Goal: Information Seeking & Learning: Find specific fact

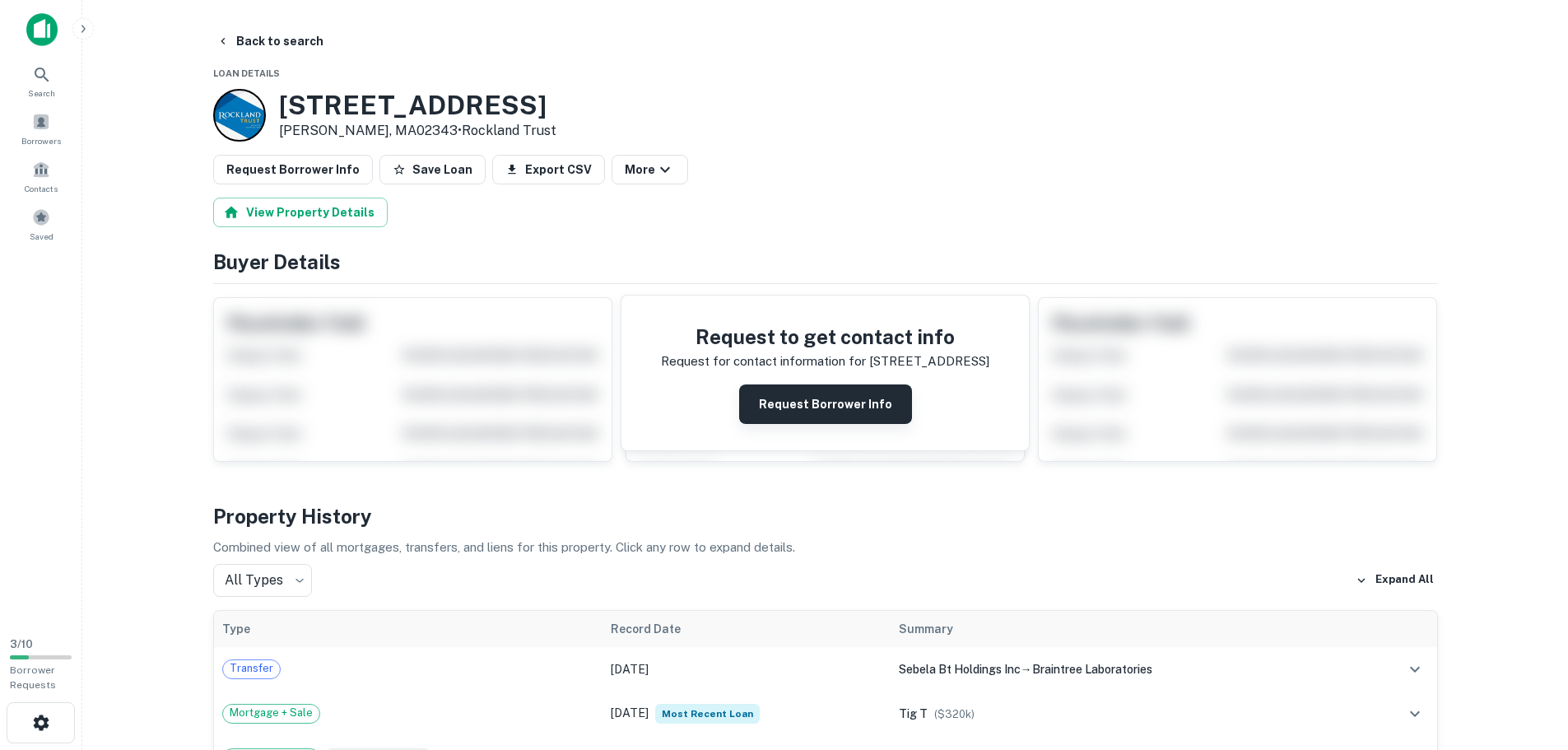
click at [789, 401] on button "Request Borrower Info" at bounding box center [825, 405] width 173 height 40
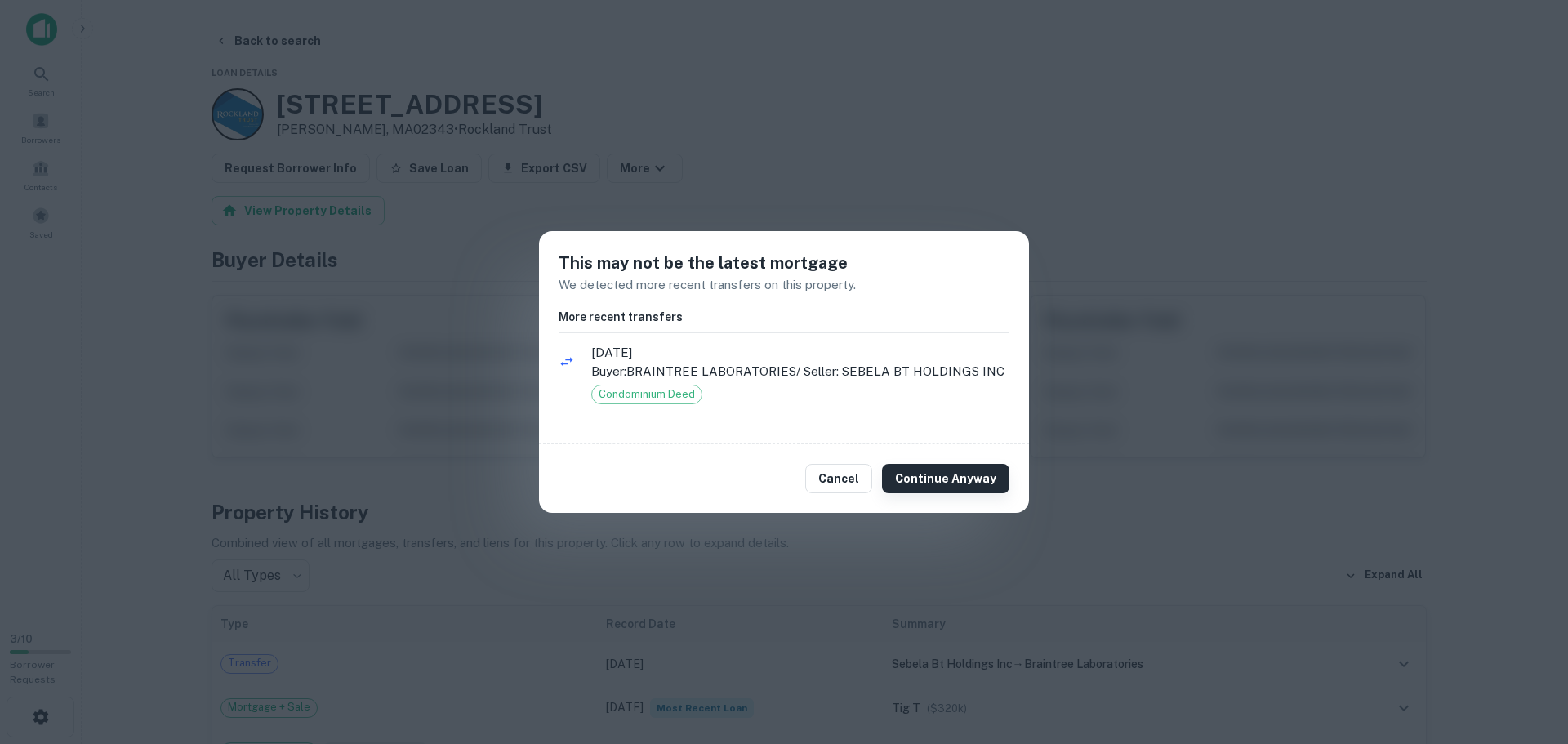
click at [930, 480] on button "Continue Anyway" at bounding box center [946, 478] width 128 height 30
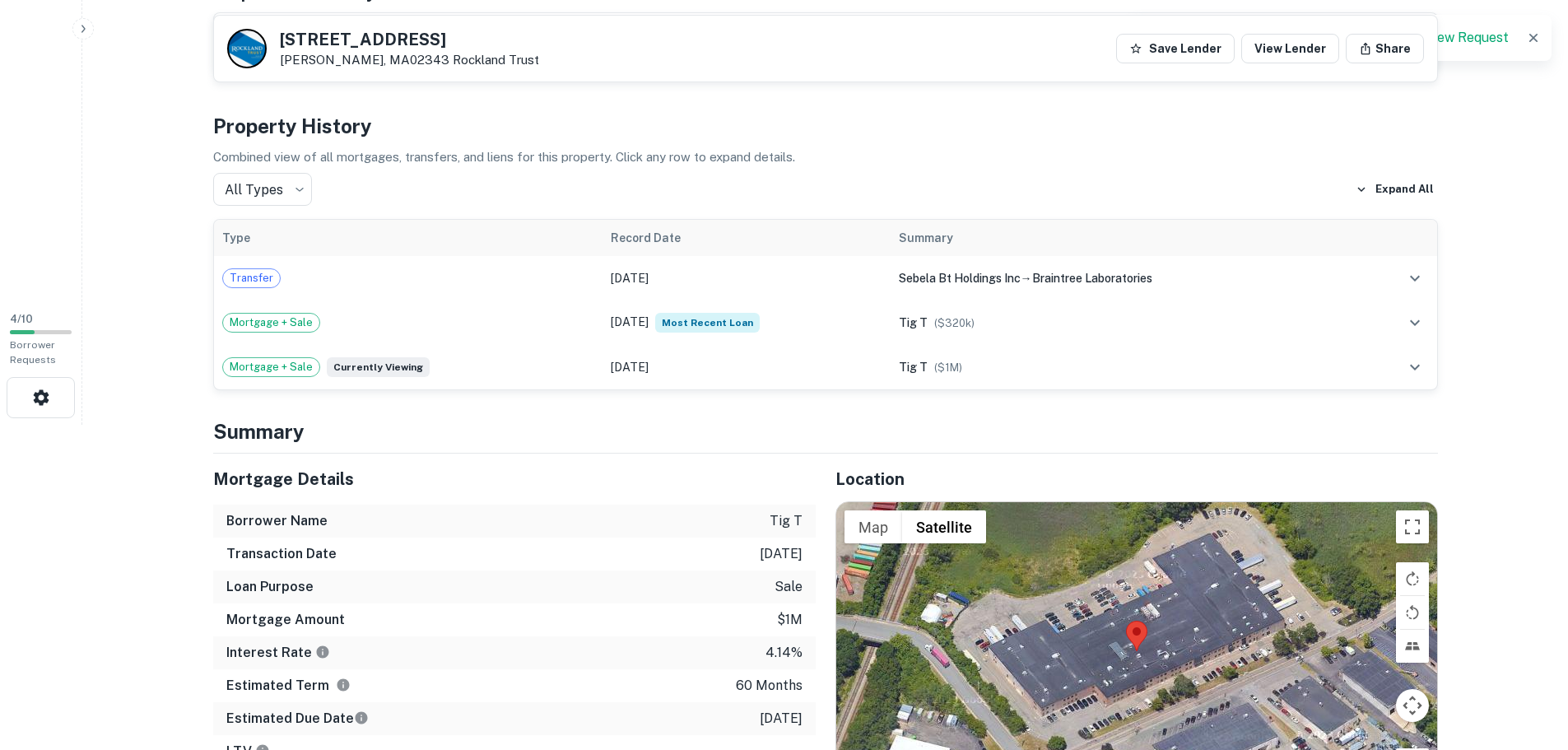
scroll to position [412, 0]
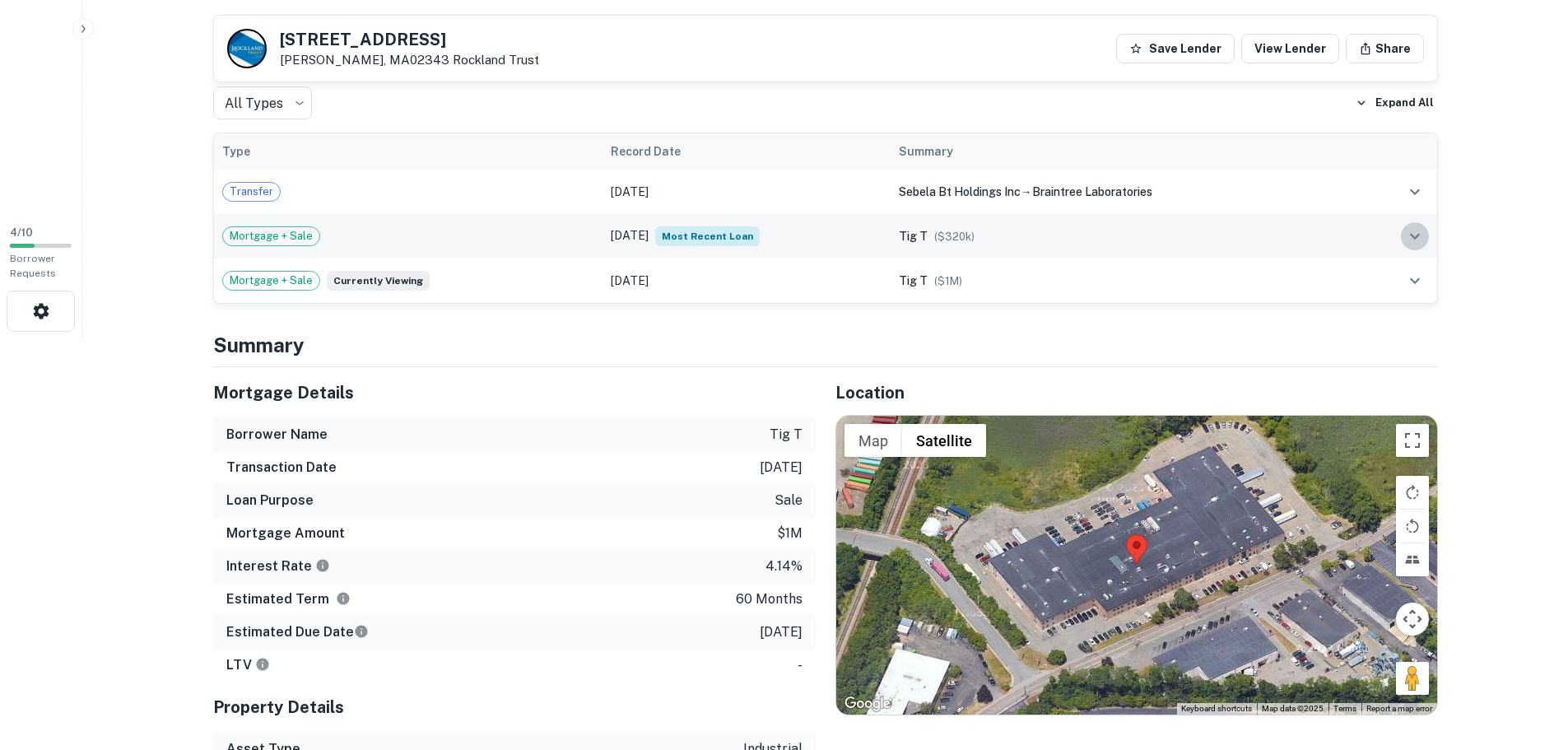
click at [1411, 237] on icon "expand row" at bounding box center [1416, 236] width 20 height 20
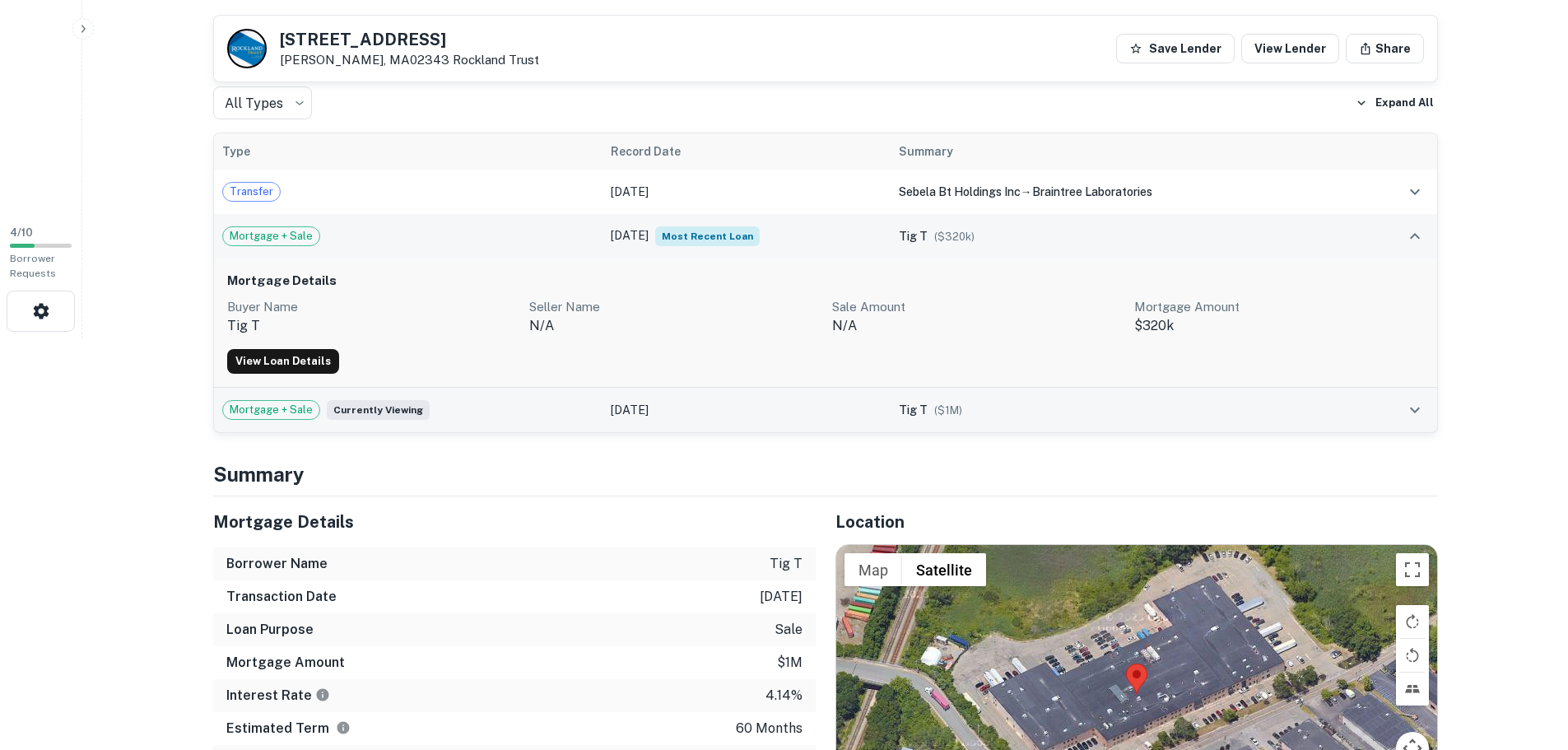
click at [1434, 415] on td at bounding box center [1399, 409] width 77 height 44
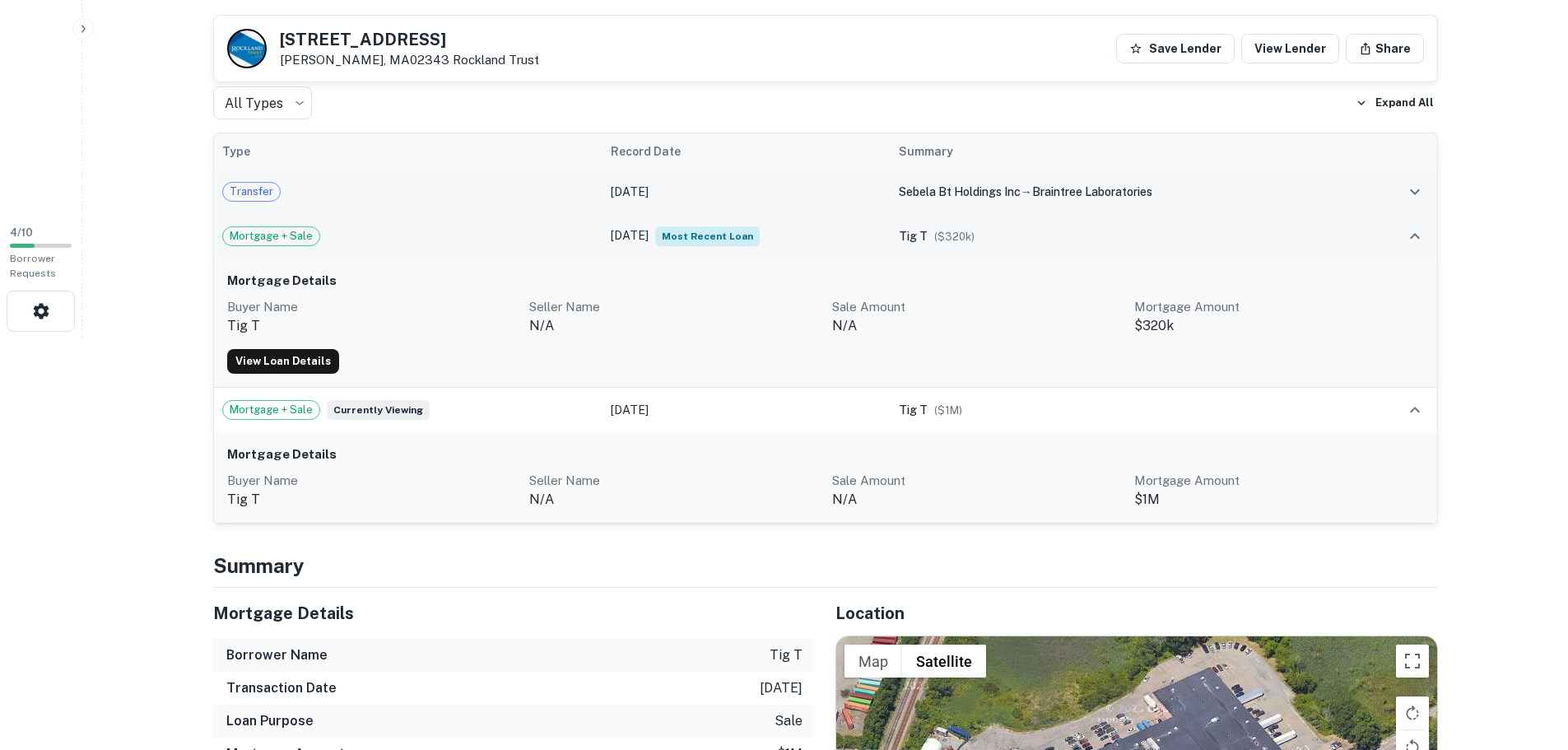
click at [1412, 205] on button "expand row" at bounding box center [1415, 191] width 28 height 28
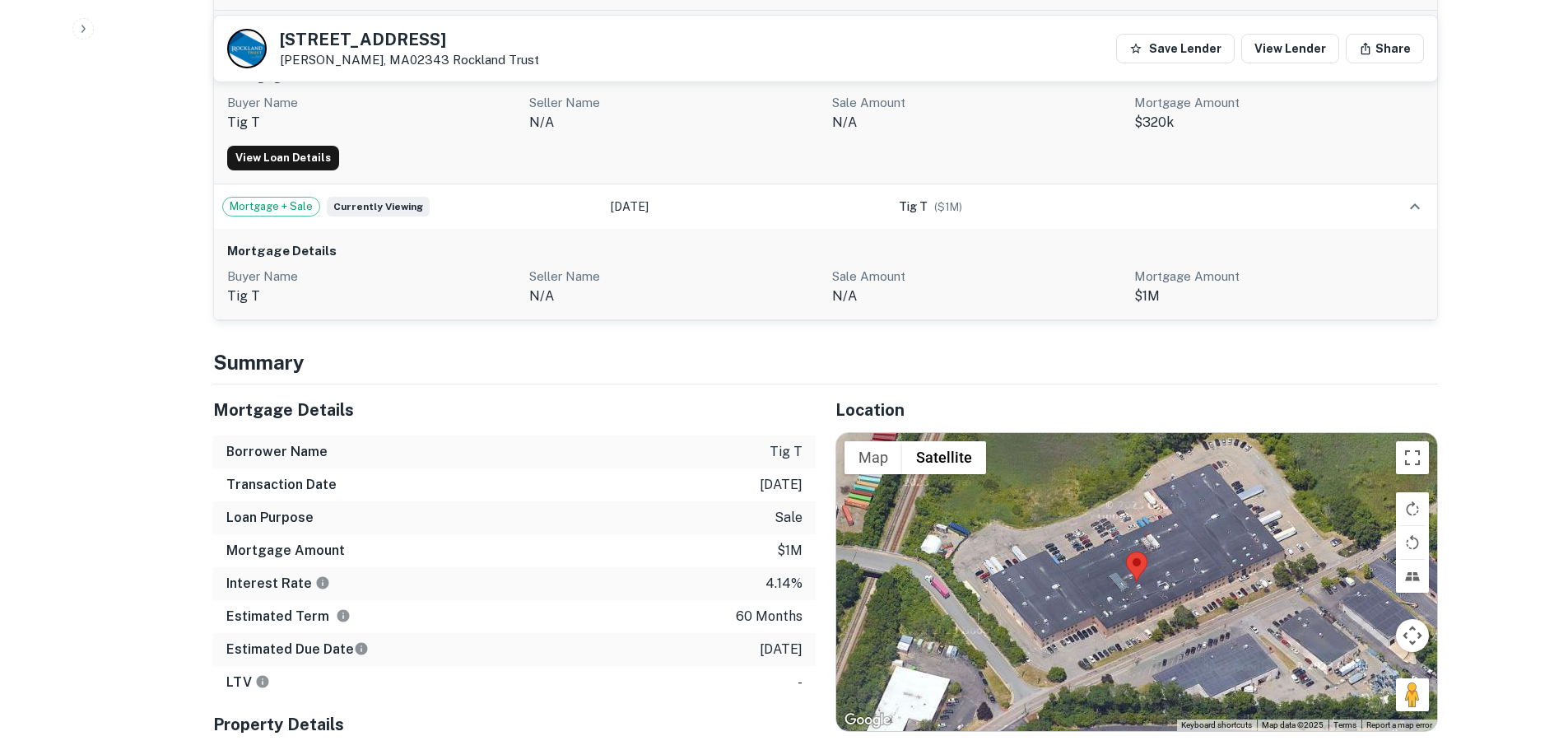
scroll to position [494, 0]
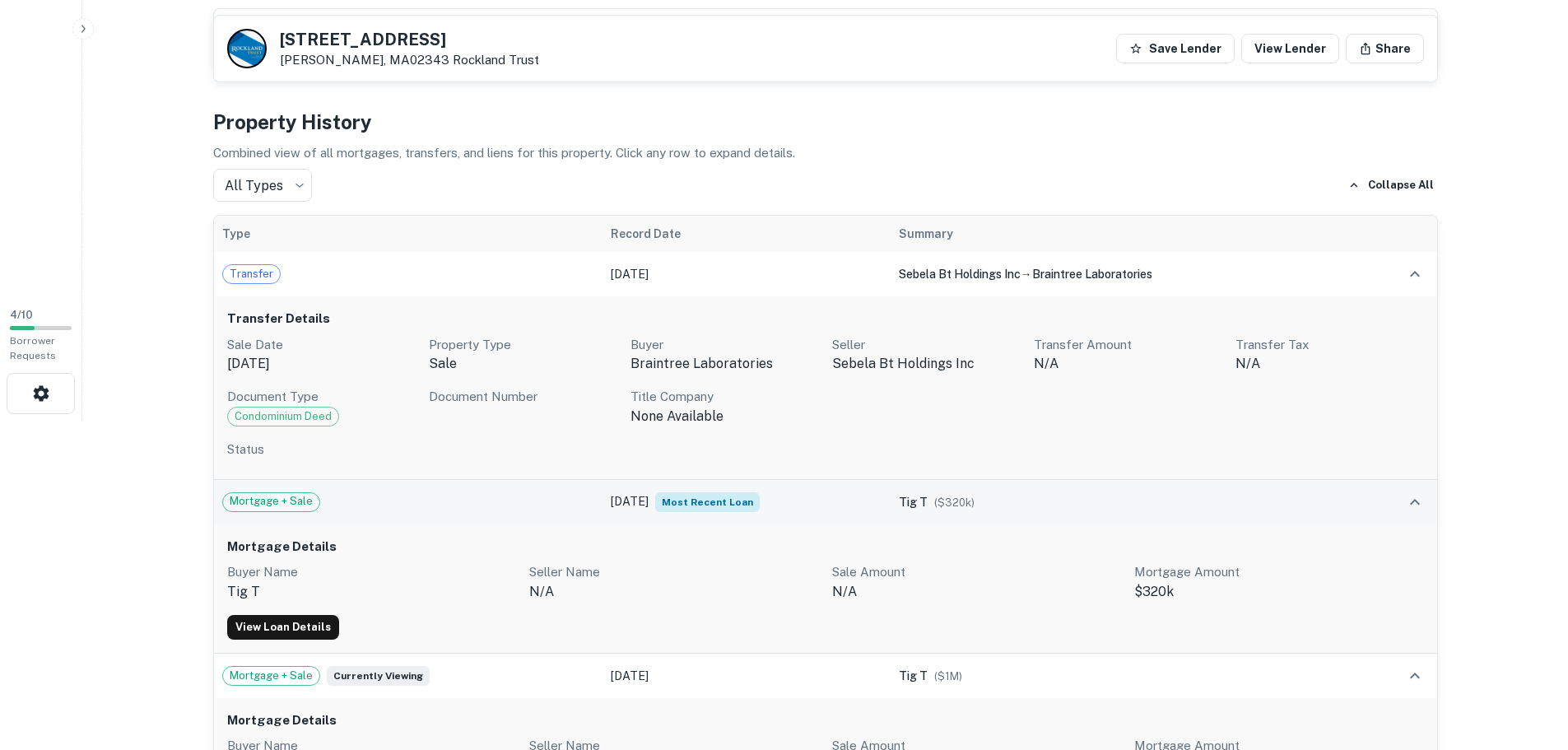
click at [892, 373] on p "sebela bt holdings inc" at bounding box center [926, 364] width 188 height 20
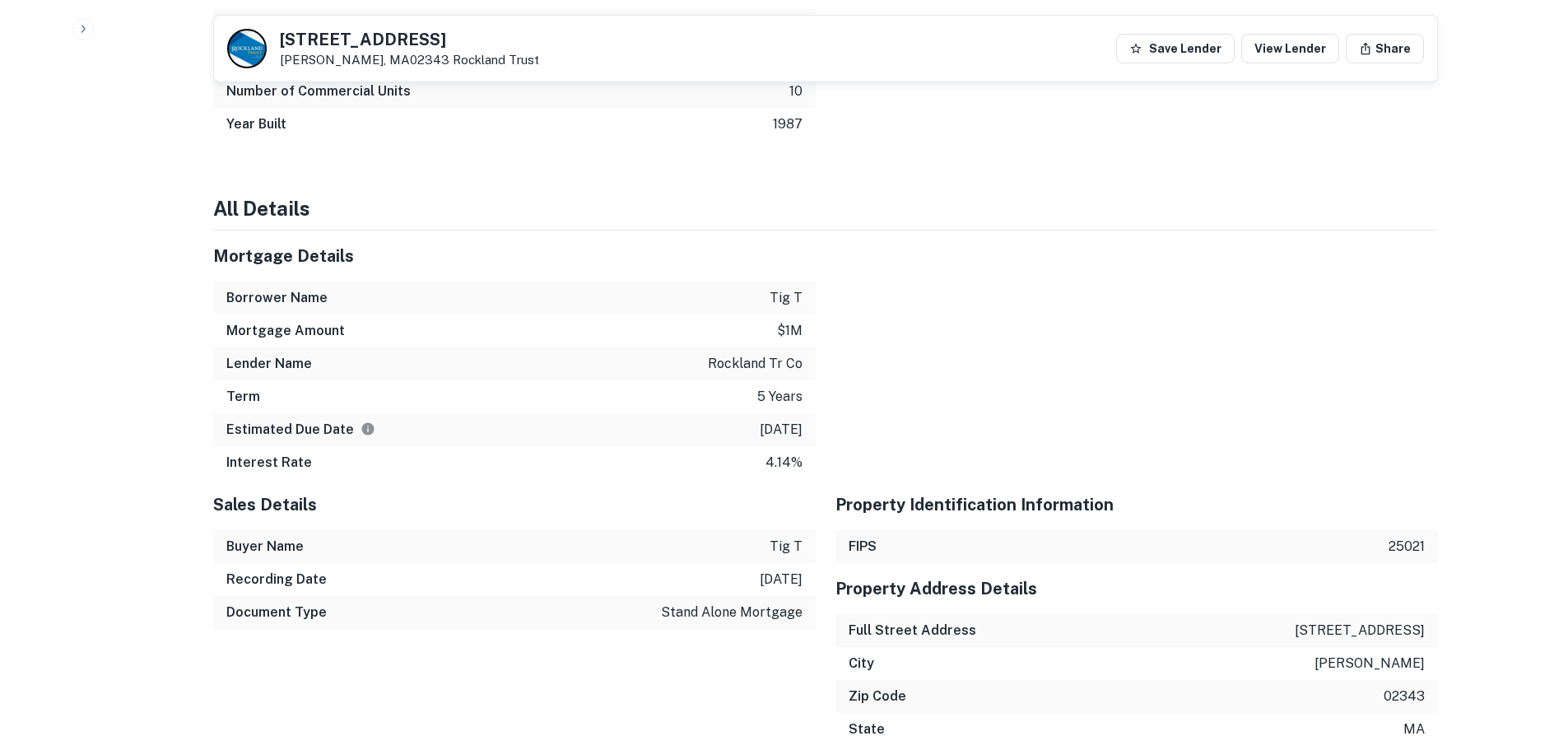
scroll to position [1582, 0]
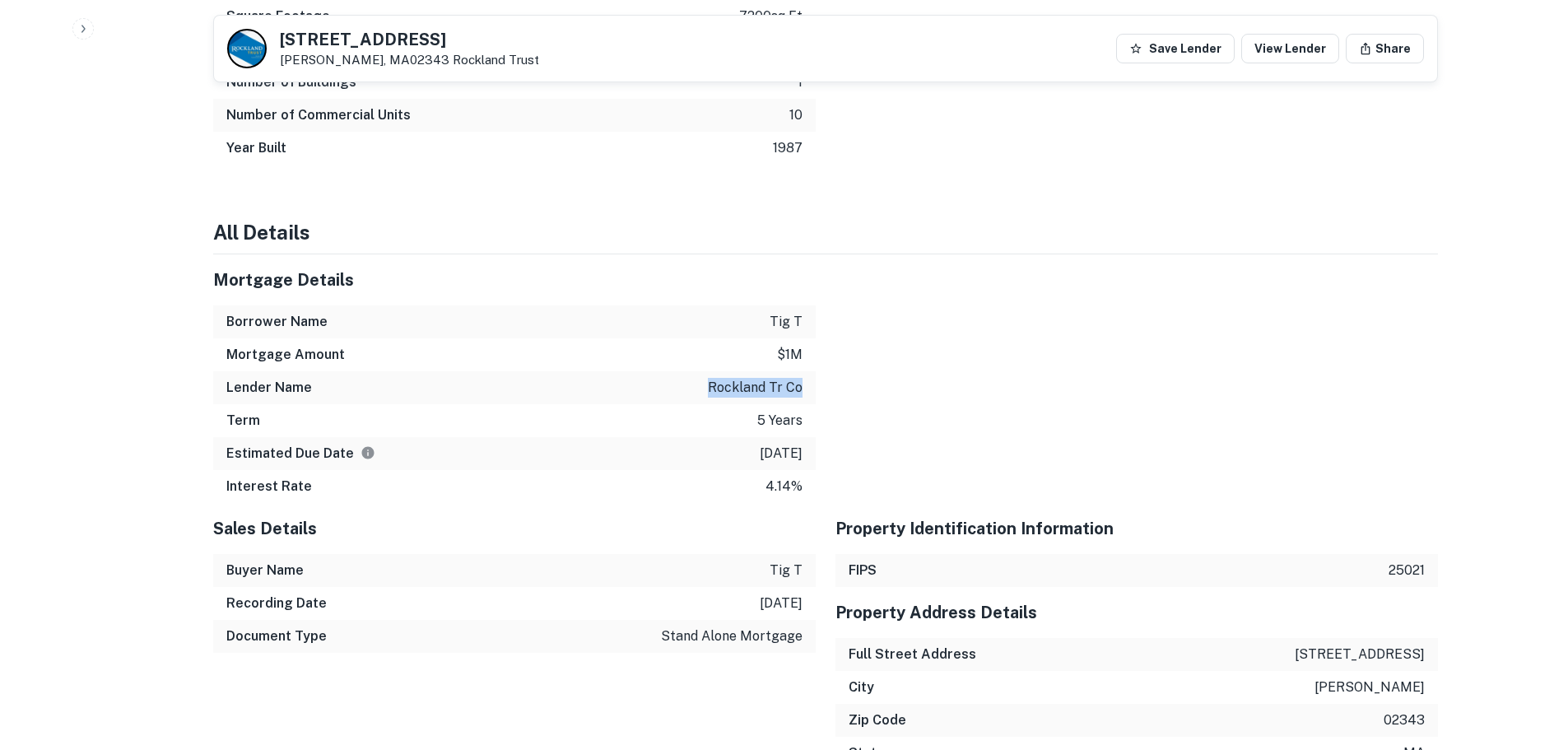
drag, startPoint x: 711, startPoint y: 387, endPoint x: 803, endPoint y: 386, distance: 92.0
click at [803, 386] on div "Lender Name rockland tr co" at bounding box center [515, 388] width 603 height 33
click at [836, 380] on div at bounding box center [1126, 379] width 623 height 249
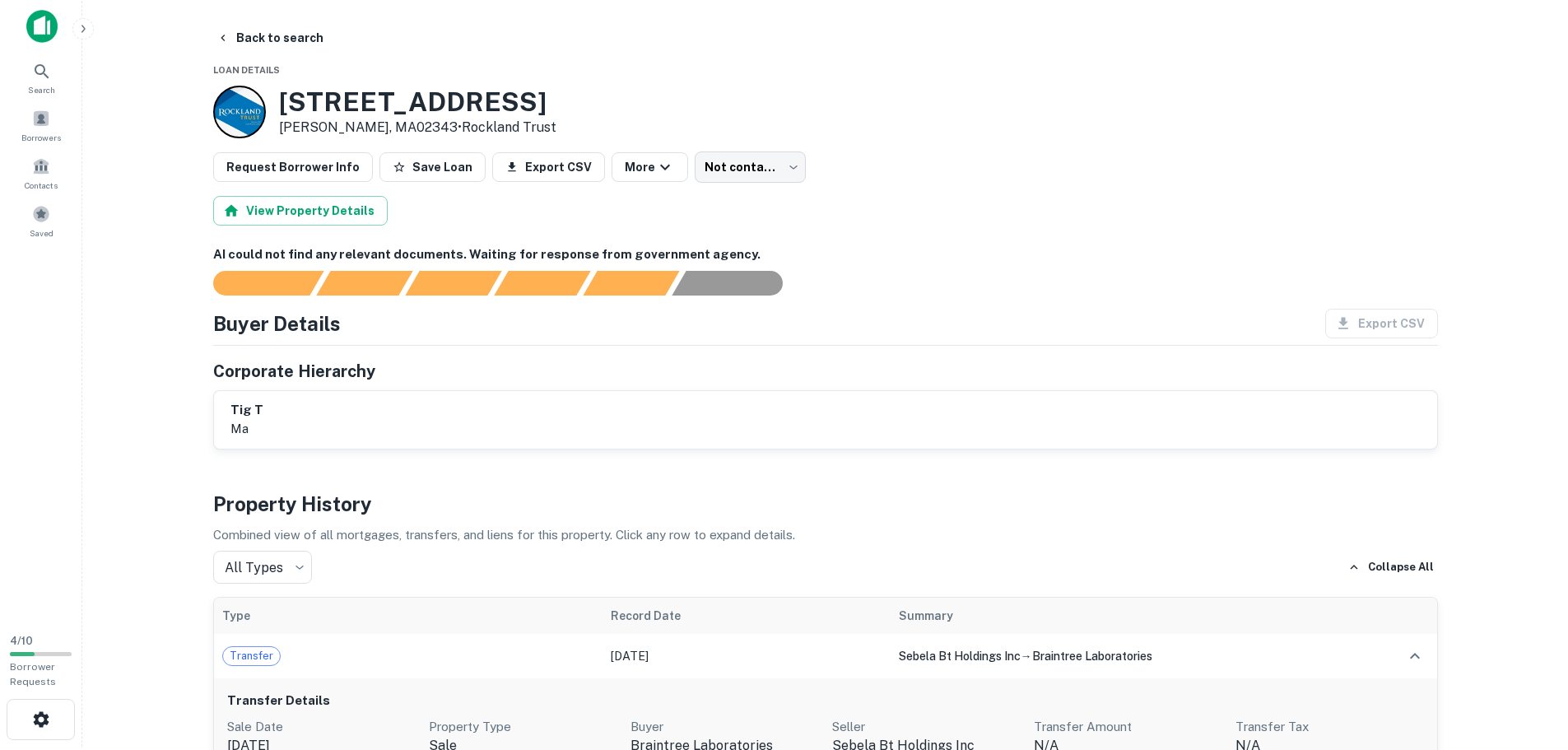
scroll to position [0, 0]
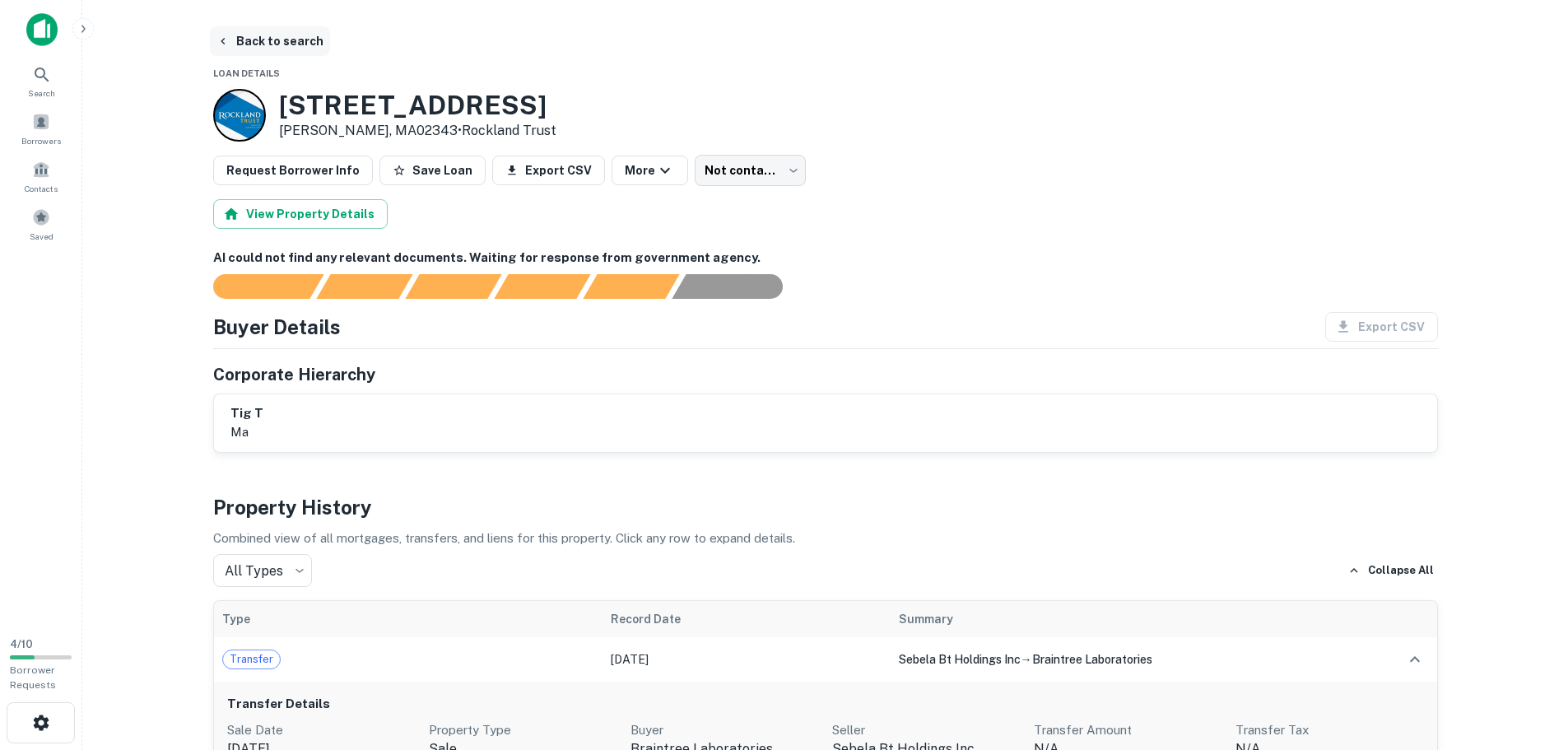
click at [269, 49] on button "Back to search" at bounding box center [269, 41] width 120 height 30
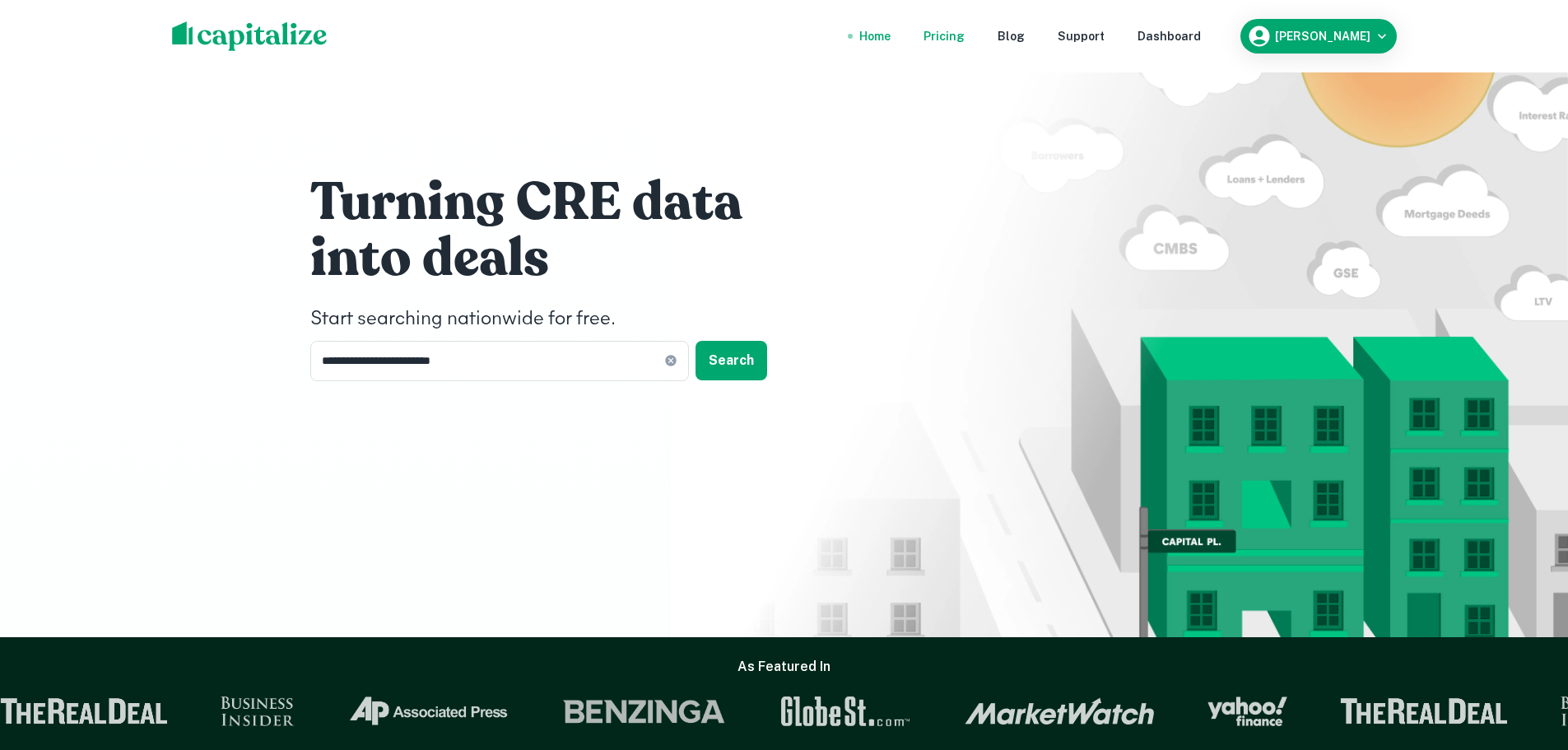
click at [965, 44] on div "Pricing" at bounding box center [944, 36] width 41 height 18
